Goal: Task Accomplishment & Management: Use online tool/utility

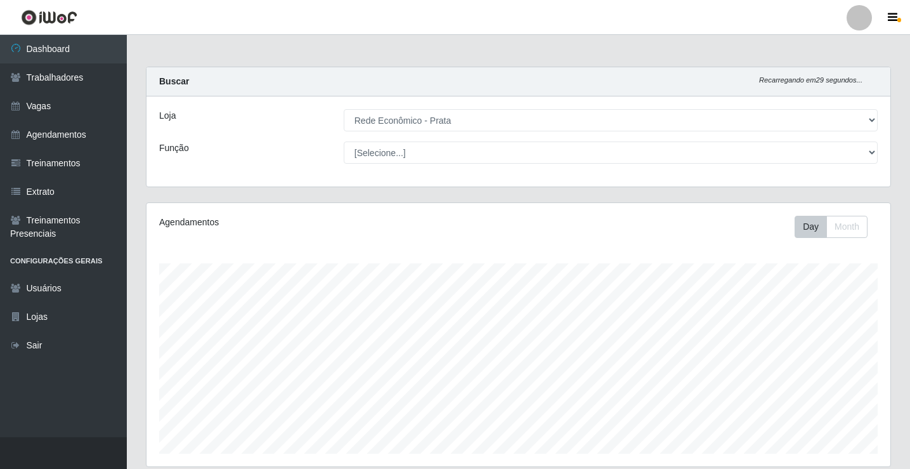
select select "192"
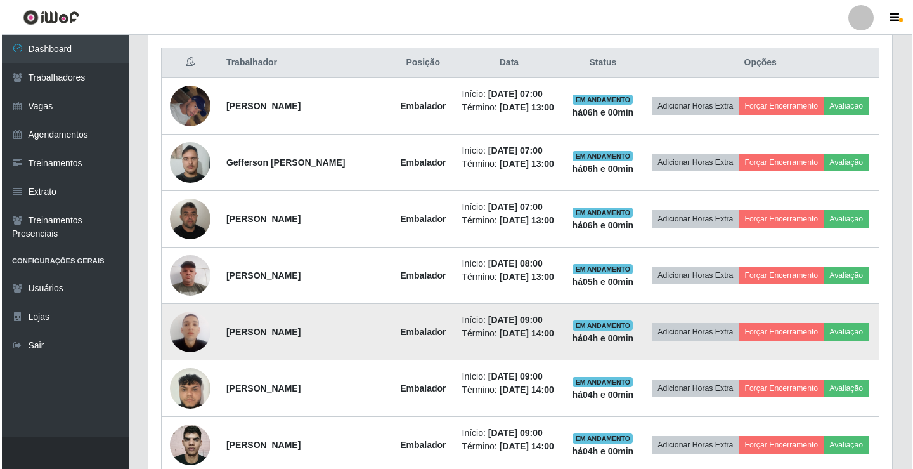
scroll to position [444, 0]
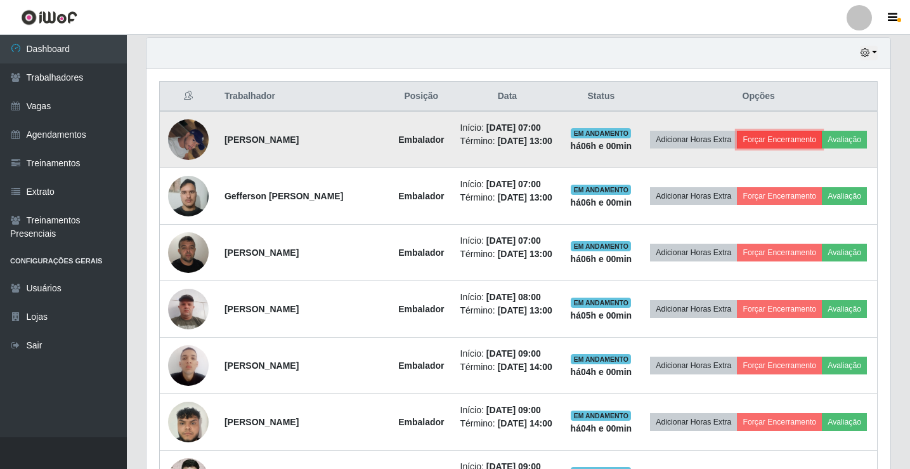
click at [798, 134] on button "Forçar Encerramento" at bounding box center [779, 140] width 85 height 18
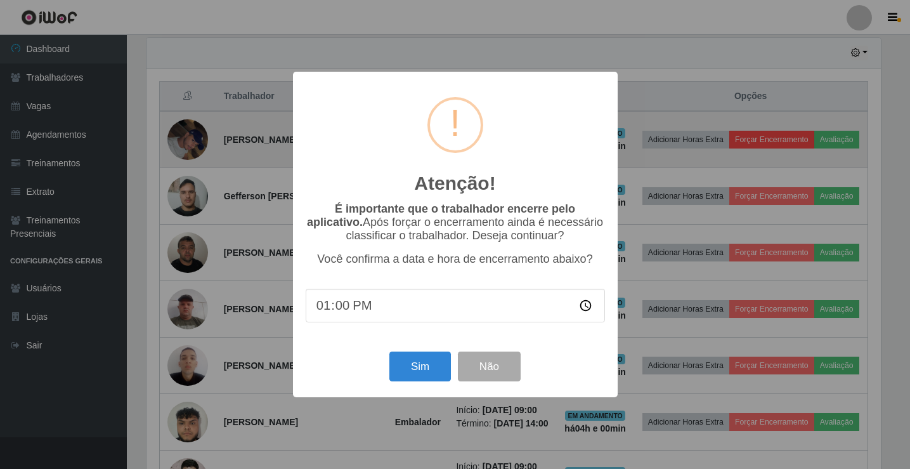
scroll to position [263, 737]
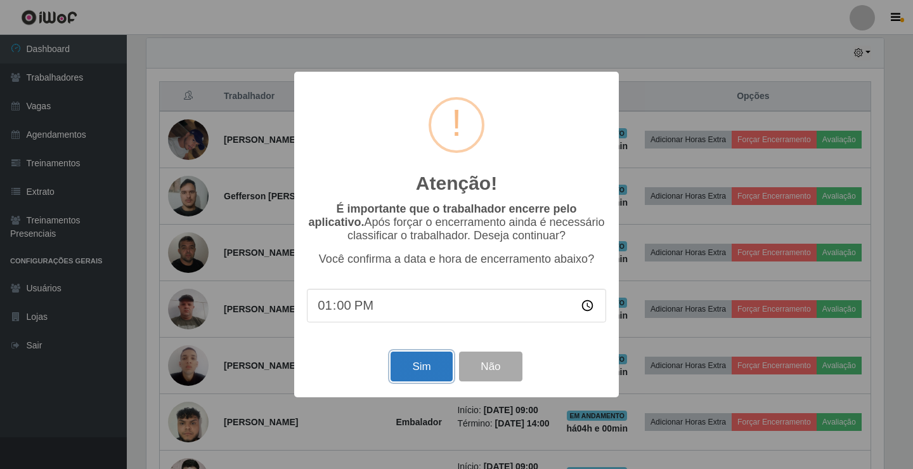
click at [406, 373] on button "Sim" at bounding box center [422, 366] width 62 height 30
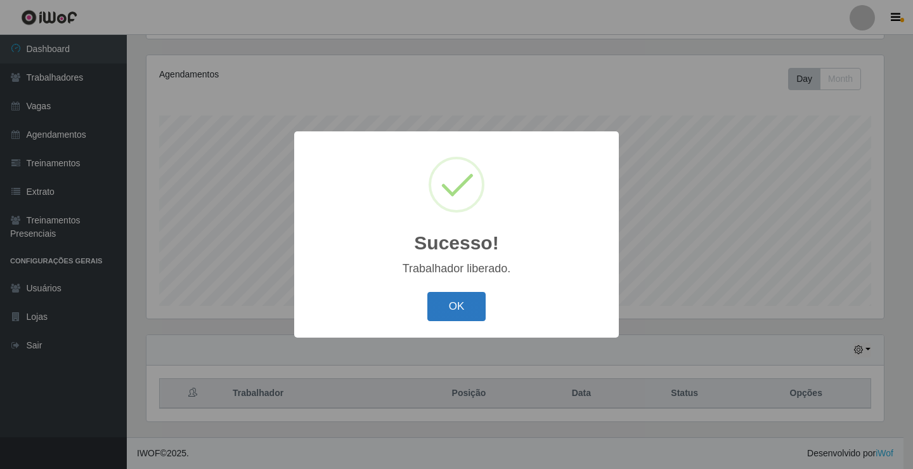
click at [456, 303] on button "OK" at bounding box center [456, 307] width 59 height 30
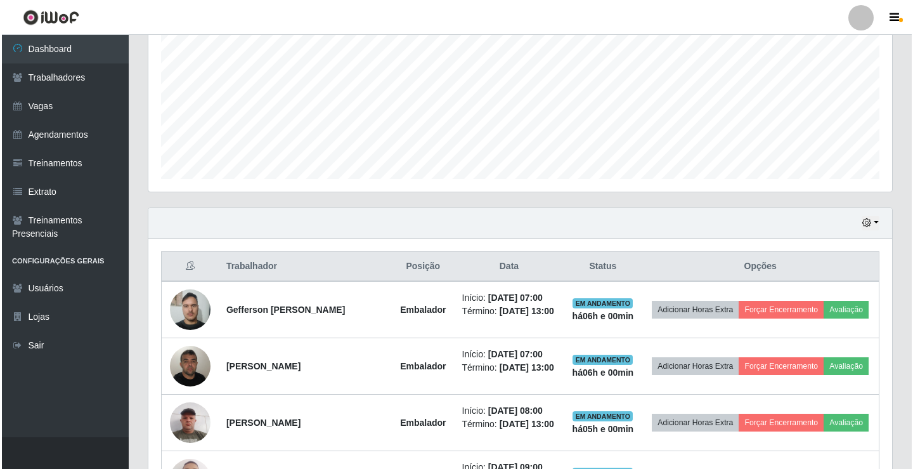
scroll to position [338, 0]
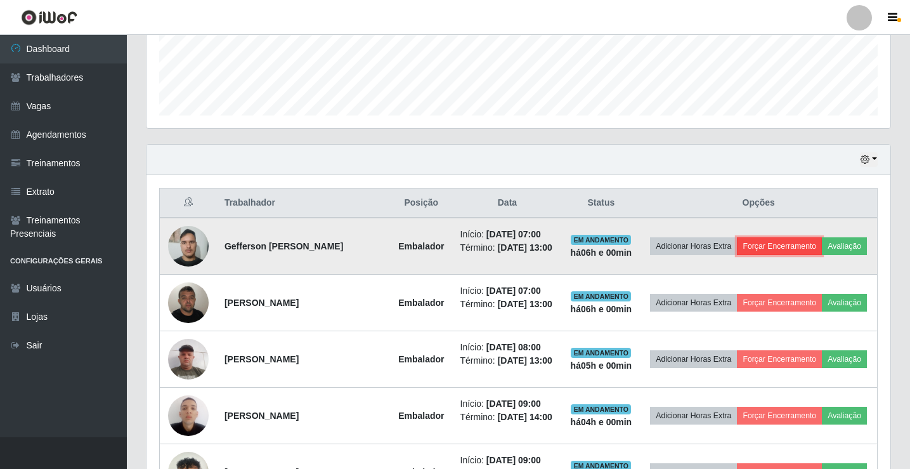
click at [822, 239] on button "Forçar Encerramento" at bounding box center [779, 246] width 85 height 18
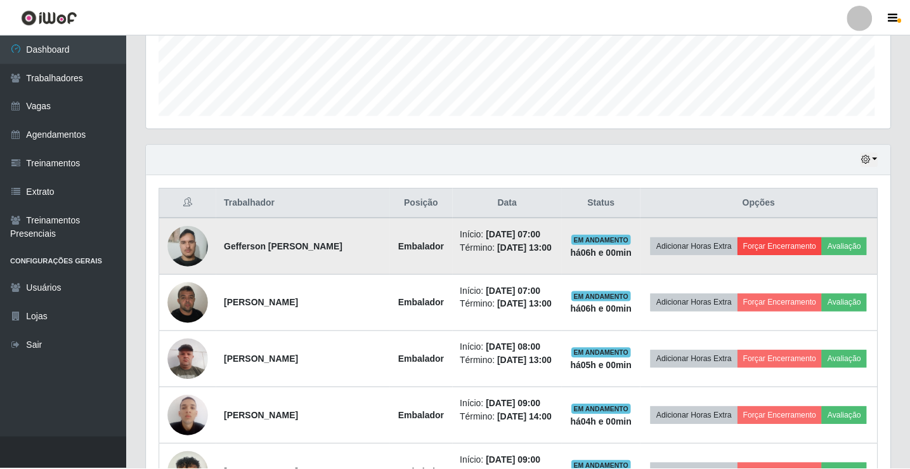
scroll to position [263, 737]
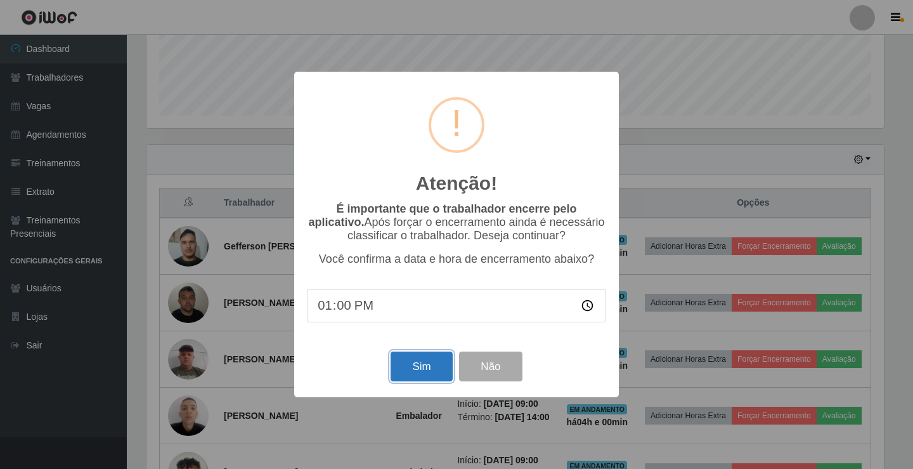
click at [436, 377] on button "Sim" at bounding box center [422, 366] width 62 height 30
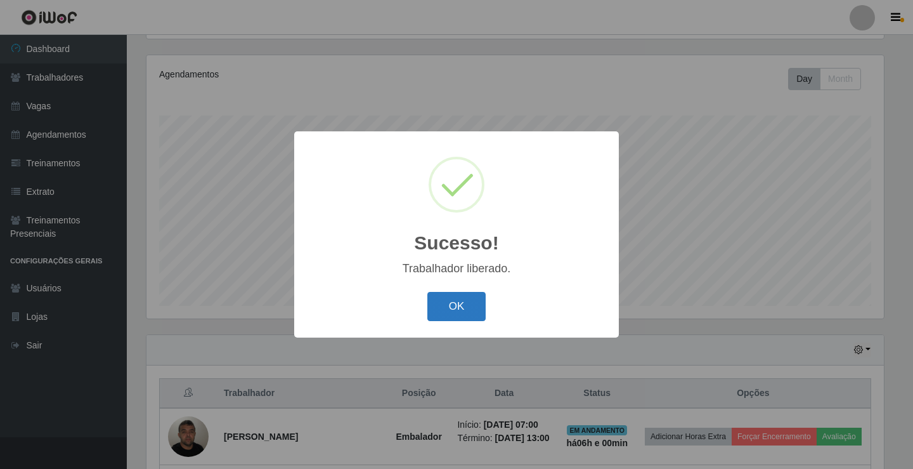
click at [441, 315] on button "OK" at bounding box center [456, 307] width 59 height 30
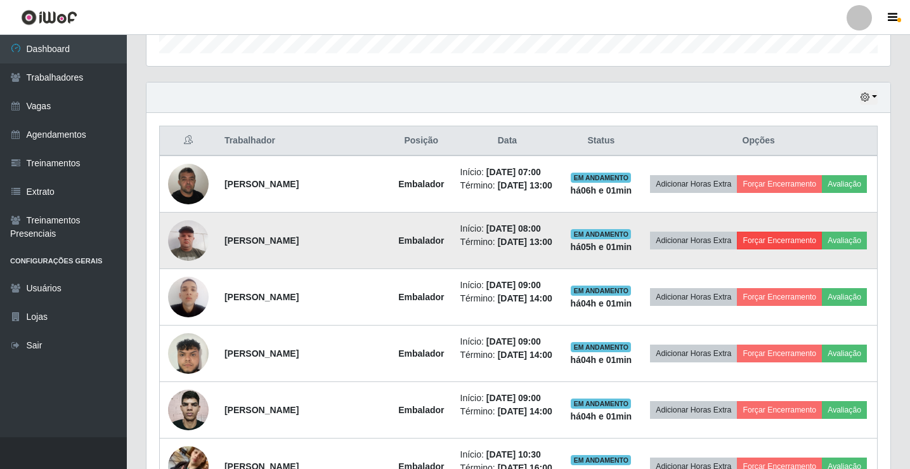
scroll to position [401, 0]
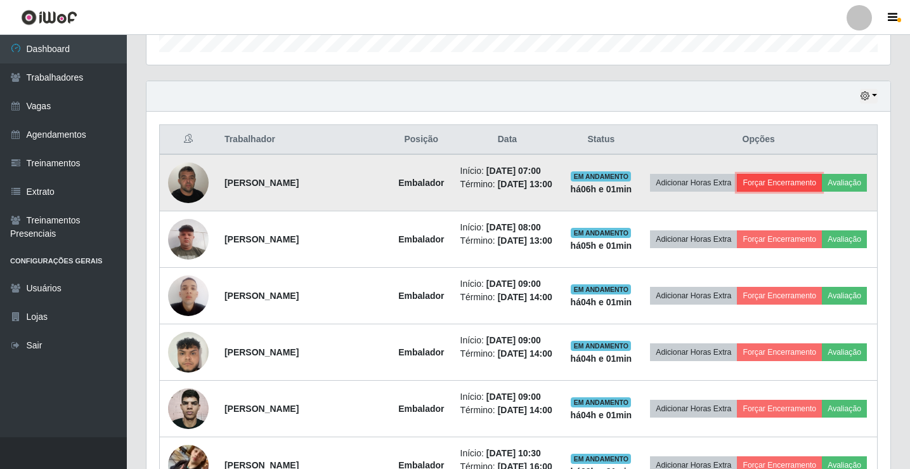
click at [805, 180] on button "Forçar Encerramento" at bounding box center [779, 183] width 85 height 18
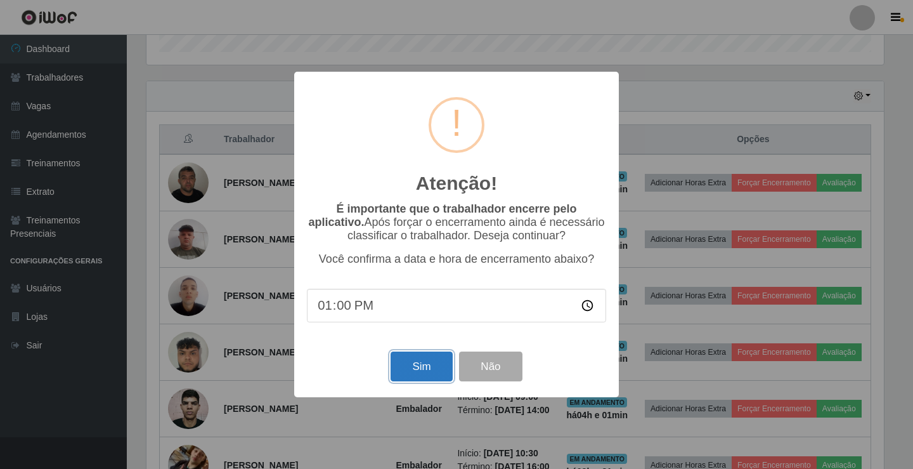
click at [432, 368] on button "Sim" at bounding box center [422, 366] width 62 height 30
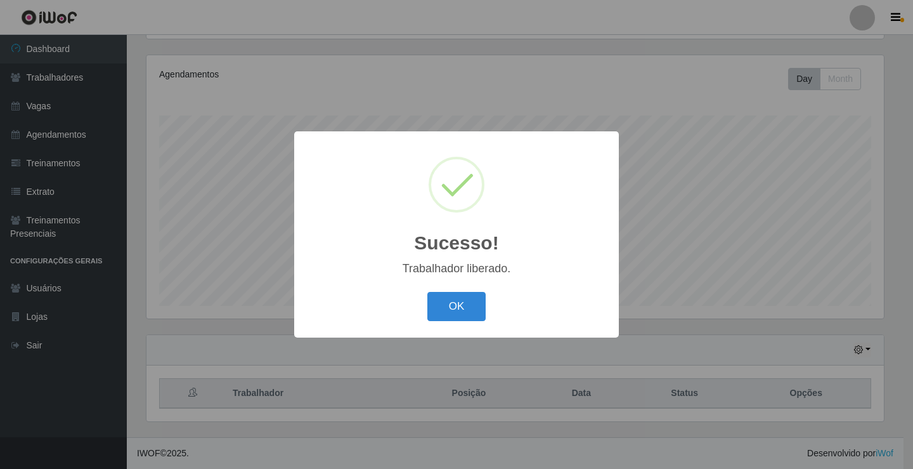
click at [427, 292] on button "OK" at bounding box center [456, 307] width 59 height 30
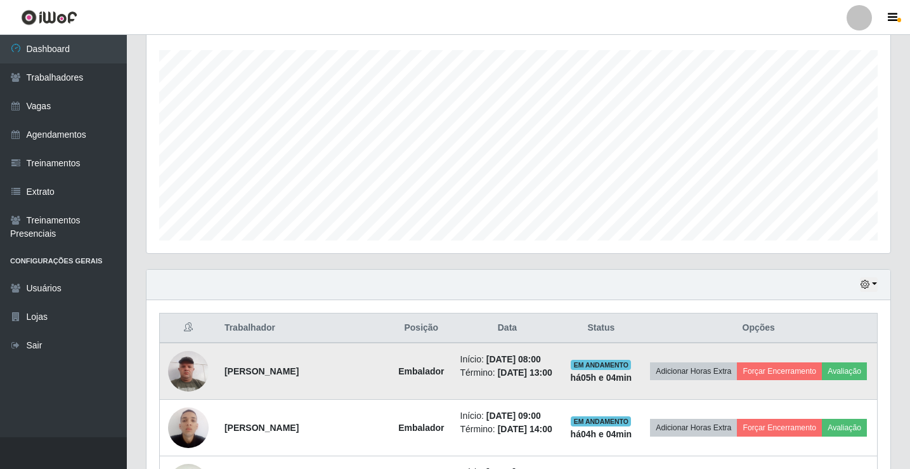
scroll to position [275, 0]
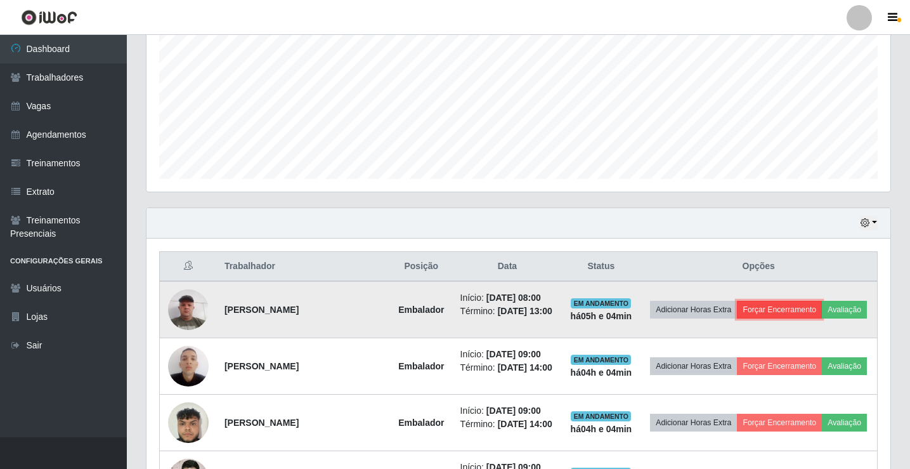
click at [788, 307] on button "Forçar Encerramento" at bounding box center [779, 310] width 85 height 18
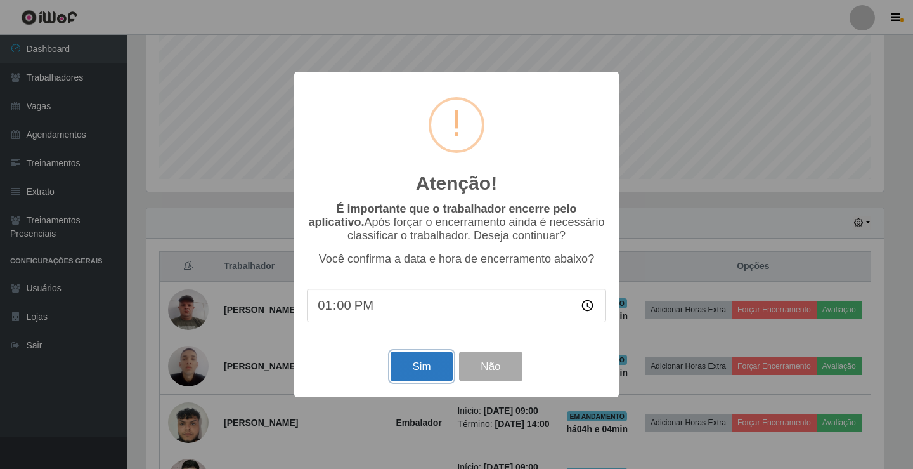
click at [436, 363] on button "Sim" at bounding box center [422, 366] width 62 height 30
